Goal: Find contact information: Obtain details needed to contact an individual or organization

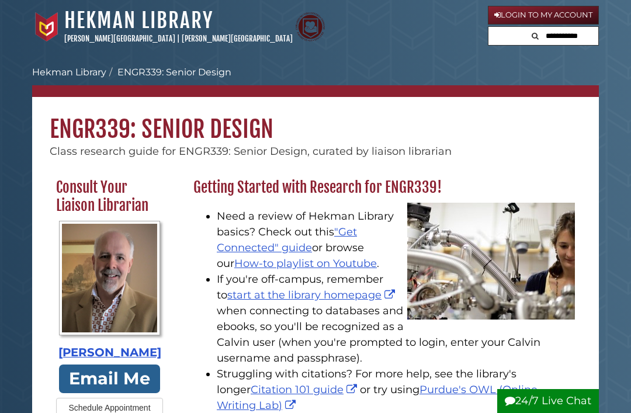
scroll to position [47, 0]
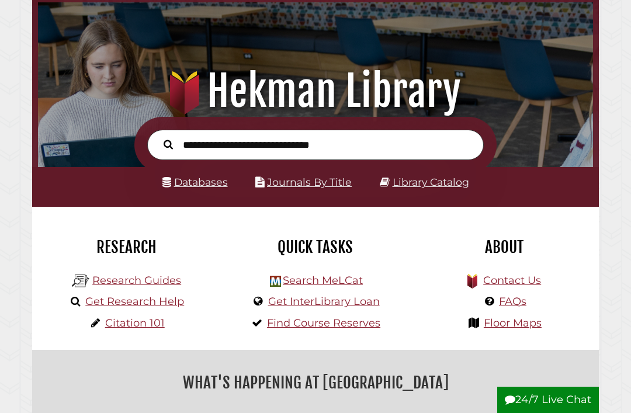
scroll to position [23, 550]
click at [126, 306] on link "Get Research Help" at bounding box center [134, 301] width 99 height 13
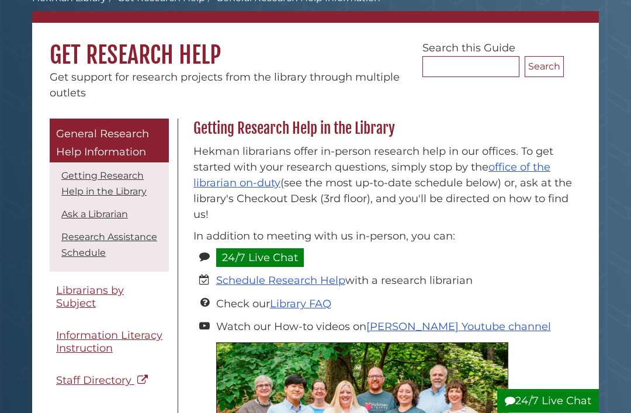
scroll to position [74, 0]
click at [65, 299] on span "Librarians by Subject" at bounding box center [90, 297] width 68 height 26
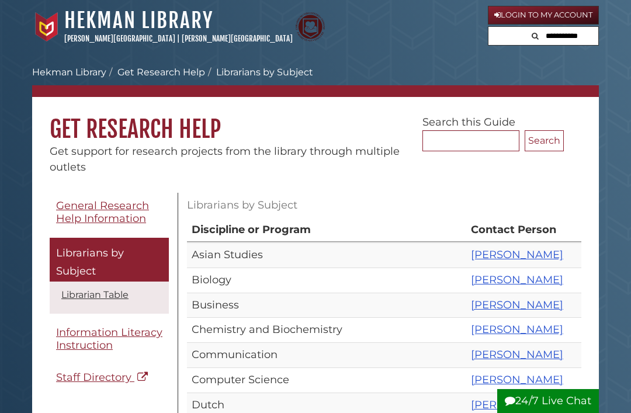
click at [75, 377] on span "Staff Directory" at bounding box center [93, 377] width 75 height 13
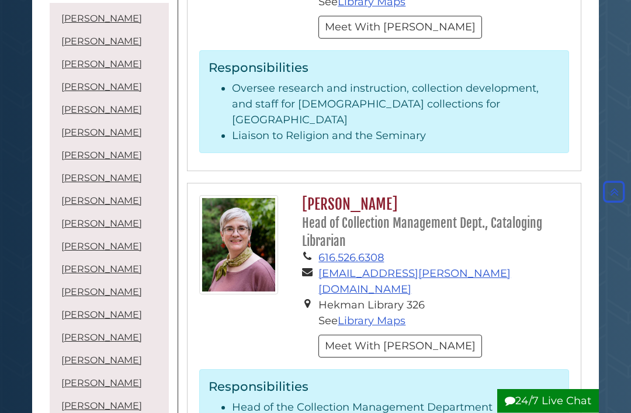
scroll to position [3232, 0]
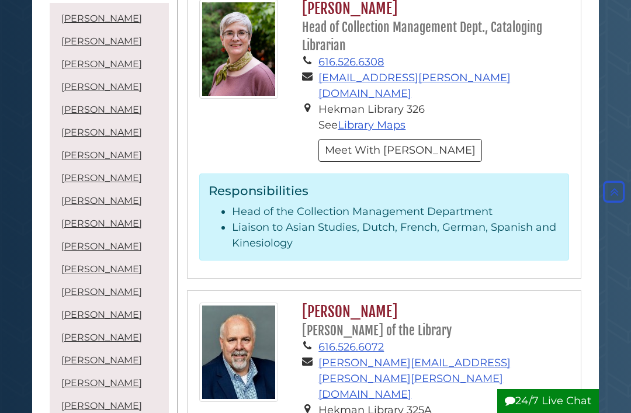
click at [77, 298] on link "[PERSON_NAME]" at bounding box center [101, 292] width 81 height 11
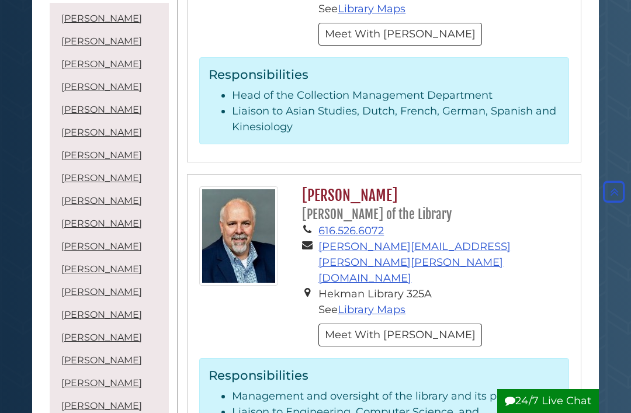
scroll to position [3349, 0]
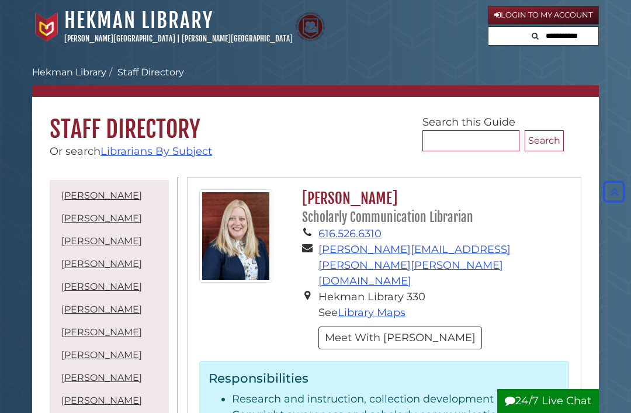
scroll to position [3311, 0]
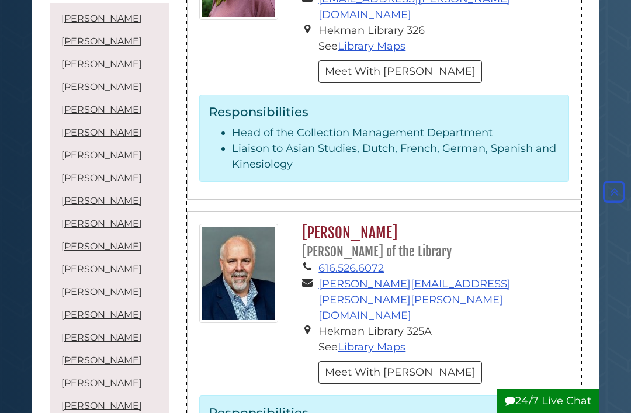
click at [392, 361] on button "Meet With [PERSON_NAME]" at bounding box center [401, 372] width 164 height 23
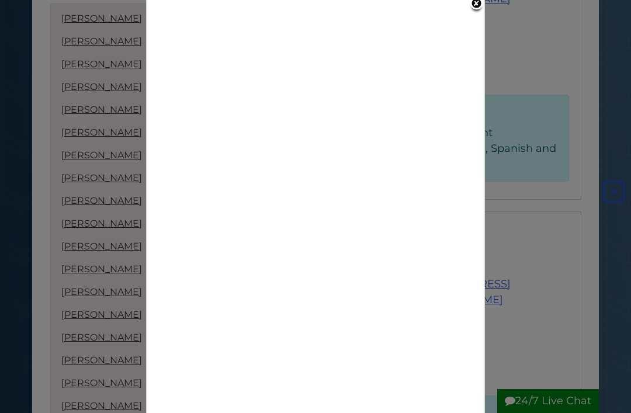
click at [563, 99] on div at bounding box center [315, 206] width 631 height 413
click at [479, 12] on link "Close" at bounding box center [477, 4] width 15 height 17
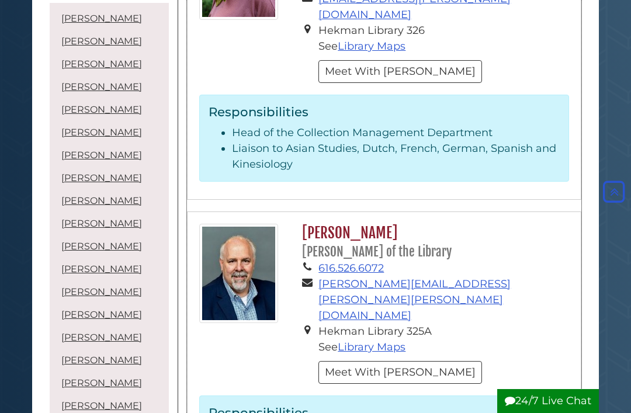
click at [395, 341] on link "Library Maps" at bounding box center [372, 347] width 68 height 13
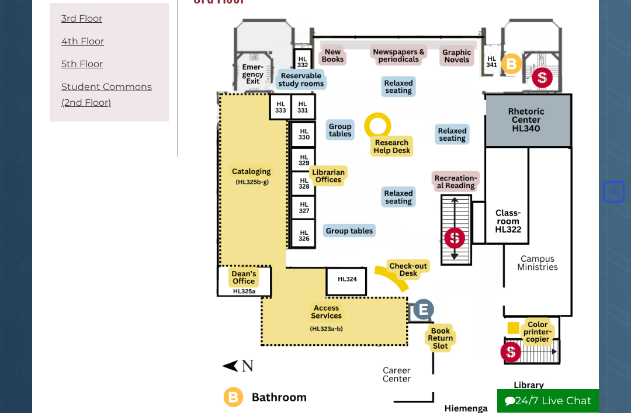
scroll to position [184, 0]
